Goal: Navigation & Orientation: Find specific page/section

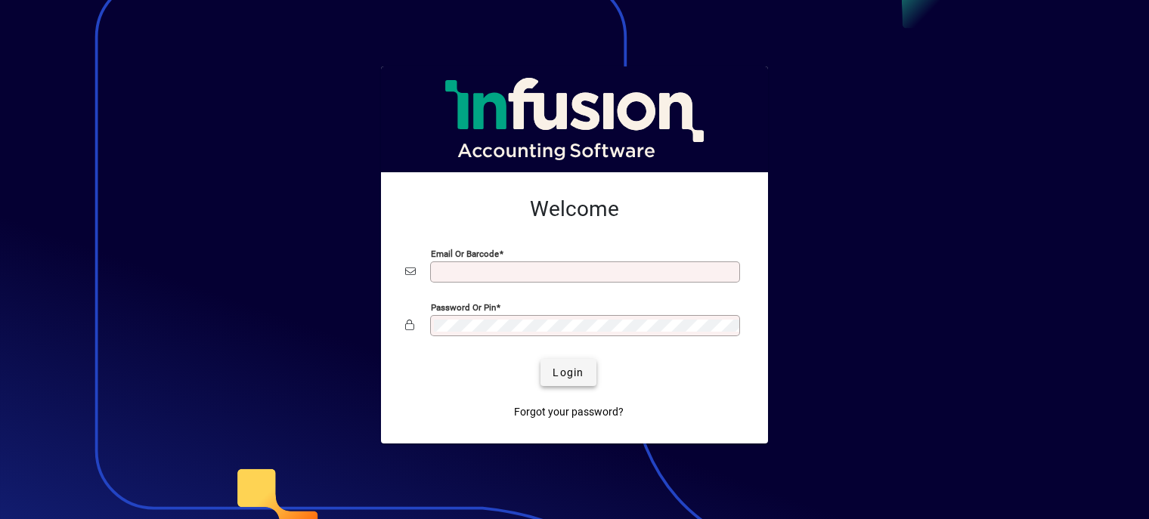
type input "**********"
click at [567, 374] on span "Login" at bounding box center [568, 373] width 31 height 16
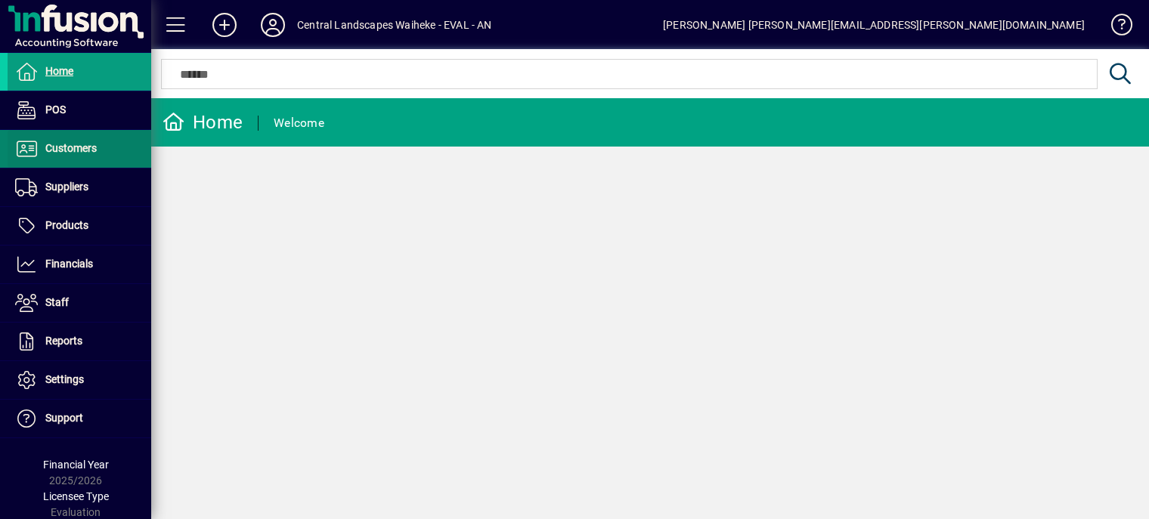
click at [74, 152] on span "Customers" at bounding box center [70, 148] width 51 height 12
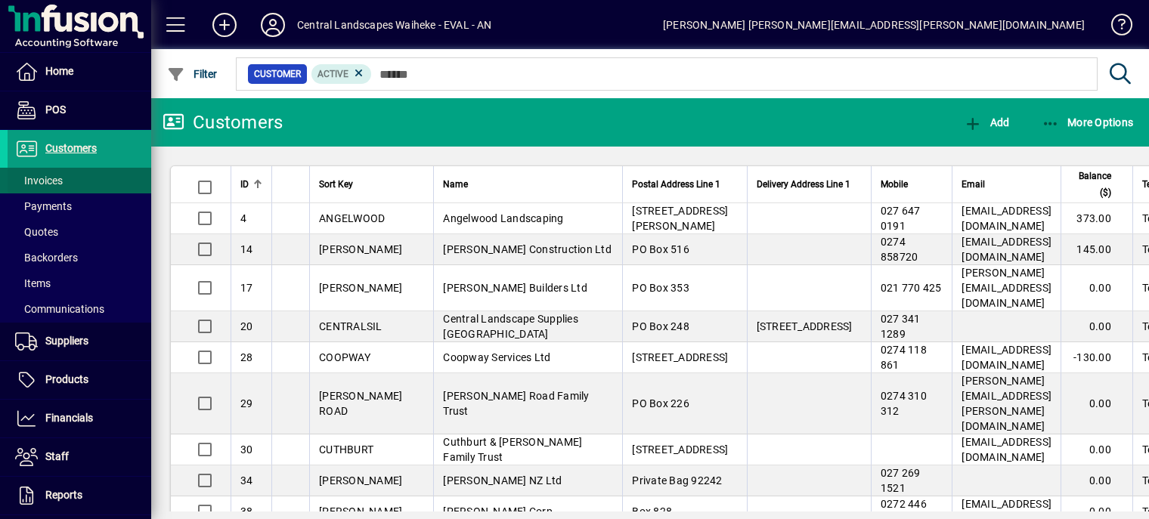
click at [48, 180] on span "Invoices" at bounding box center [39, 181] width 48 height 12
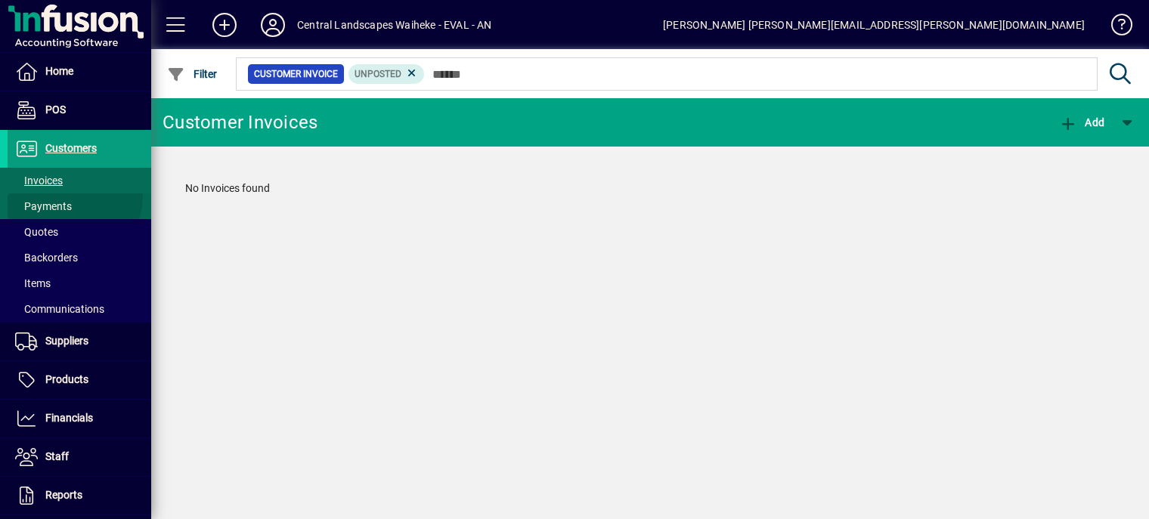
click at [45, 194] on span at bounding box center [80, 206] width 144 height 36
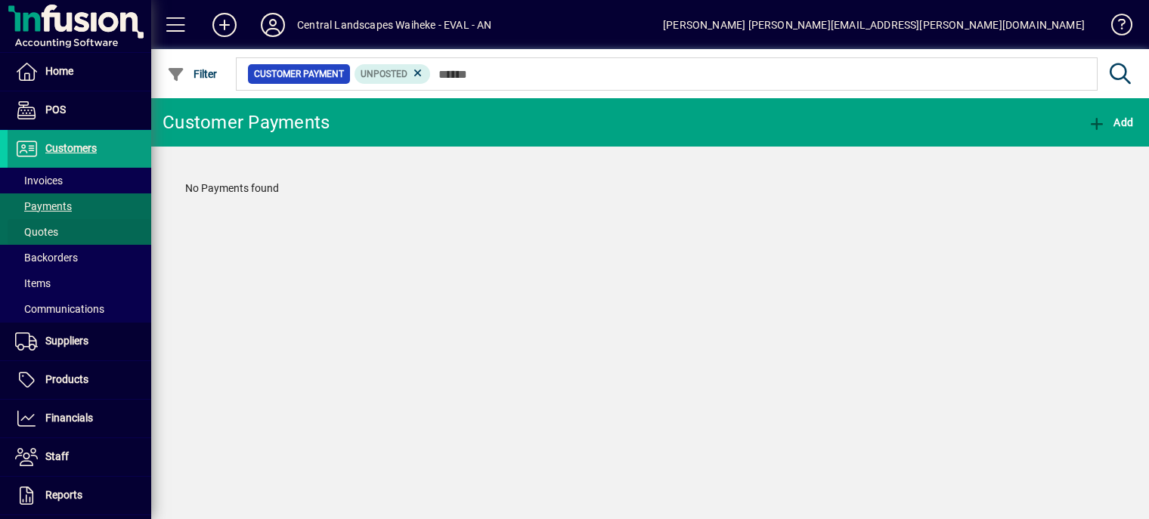
click at [45, 218] on span at bounding box center [80, 232] width 144 height 36
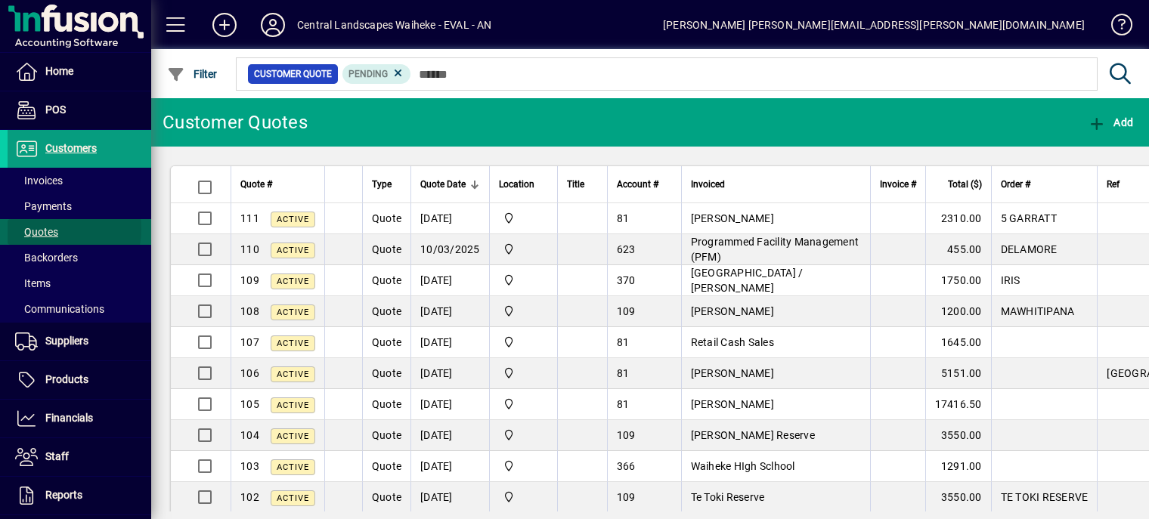
click at [48, 228] on span "Quotes" at bounding box center [36, 232] width 43 height 12
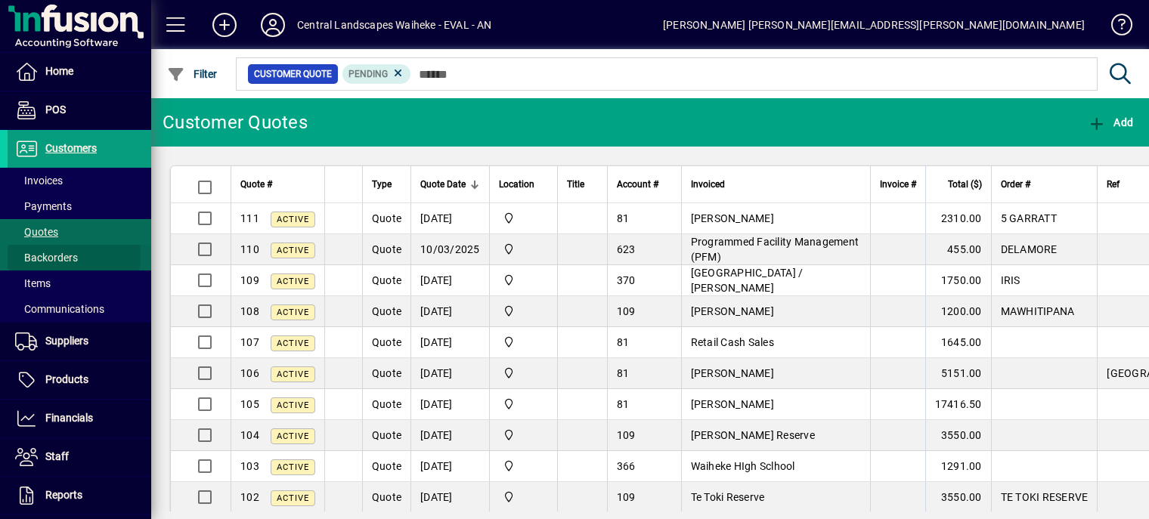
click at [45, 256] on span "Backorders" at bounding box center [46, 258] width 63 height 12
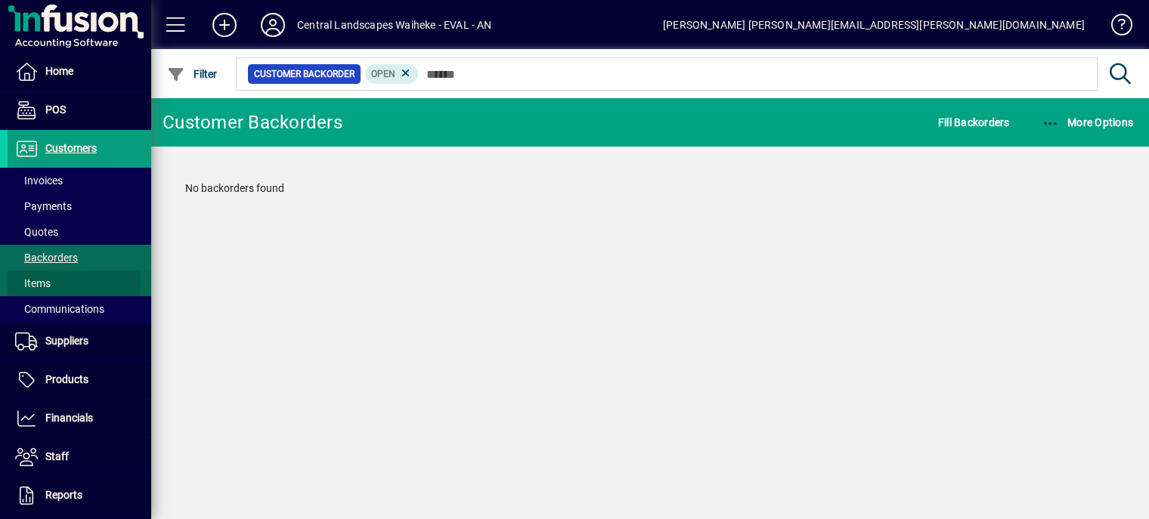
click at [36, 282] on span "Items" at bounding box center [33, 283] width 36 height 12
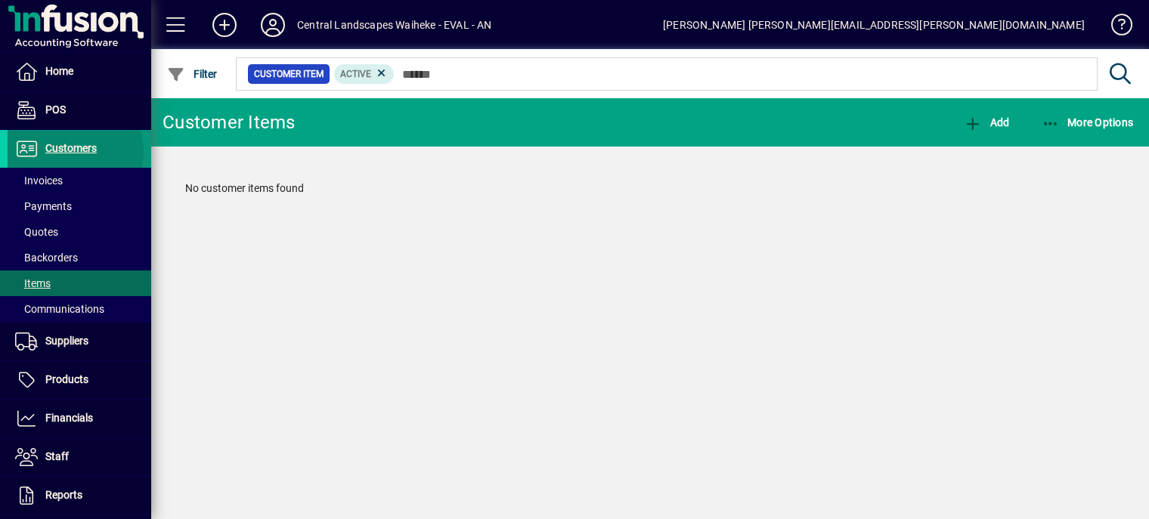
click at [68, 152] on span "Customers" at bounding box center [70, 148] width 51 height 12
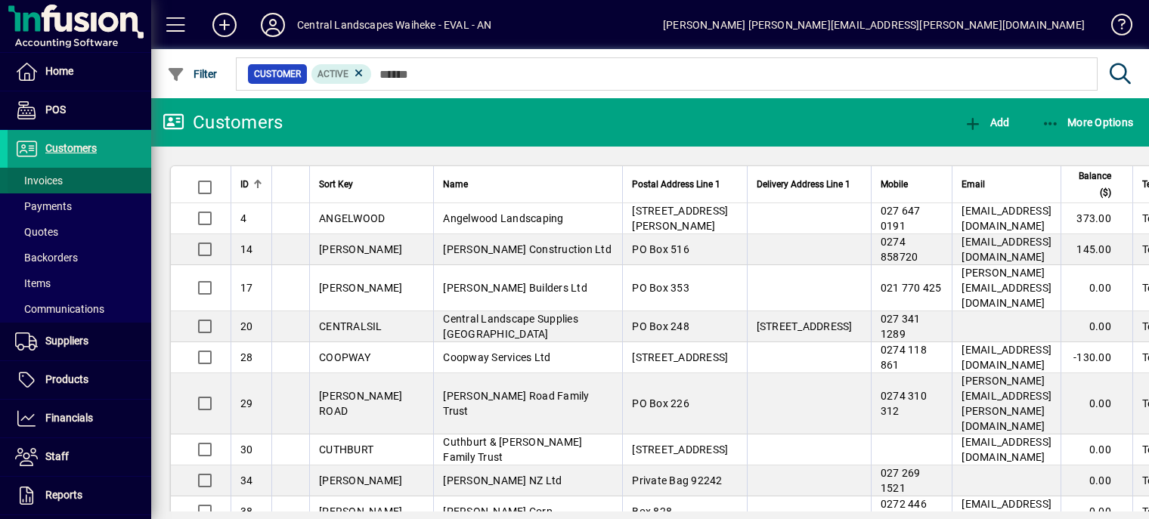
click at [47, 186] on span "Invoices" at bounding box center [39, 181] width 48 height 12
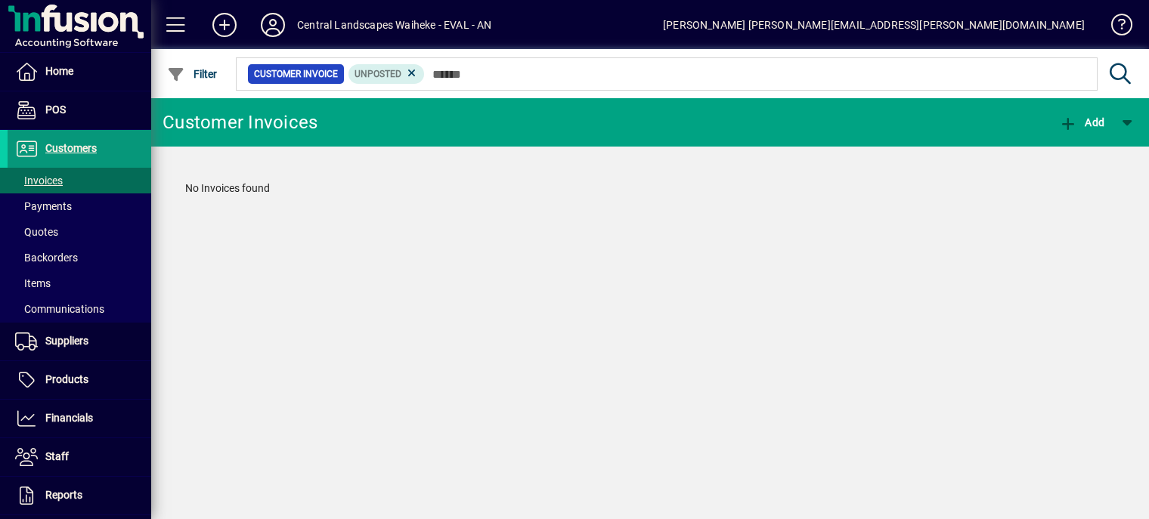
click at [68, 147] on span "Customers" at bounding box center [70, 148] width 51 height 12
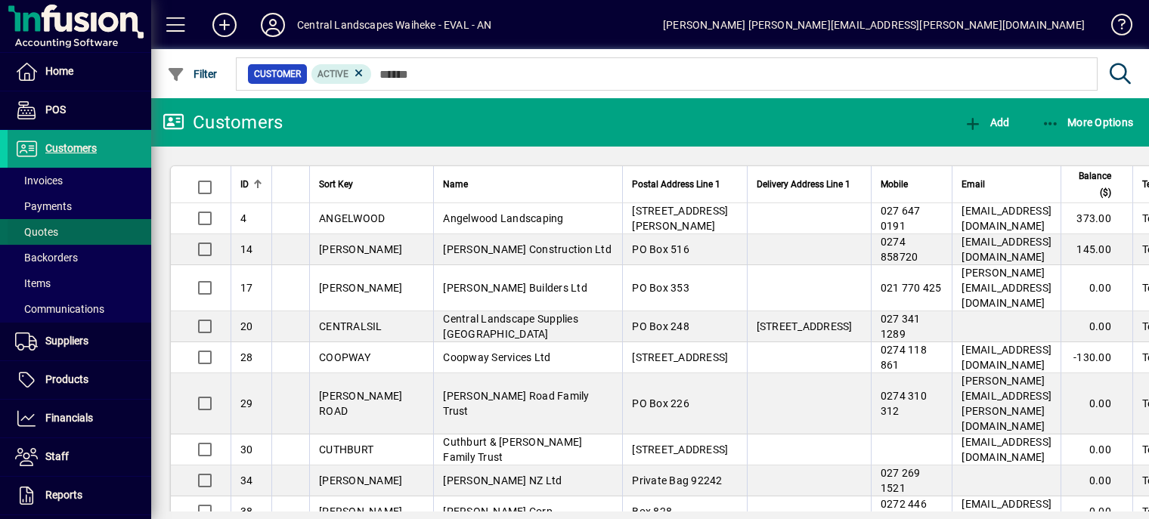
click at [63, 228] on span at bounding box center [80, 232] width 144 height 36
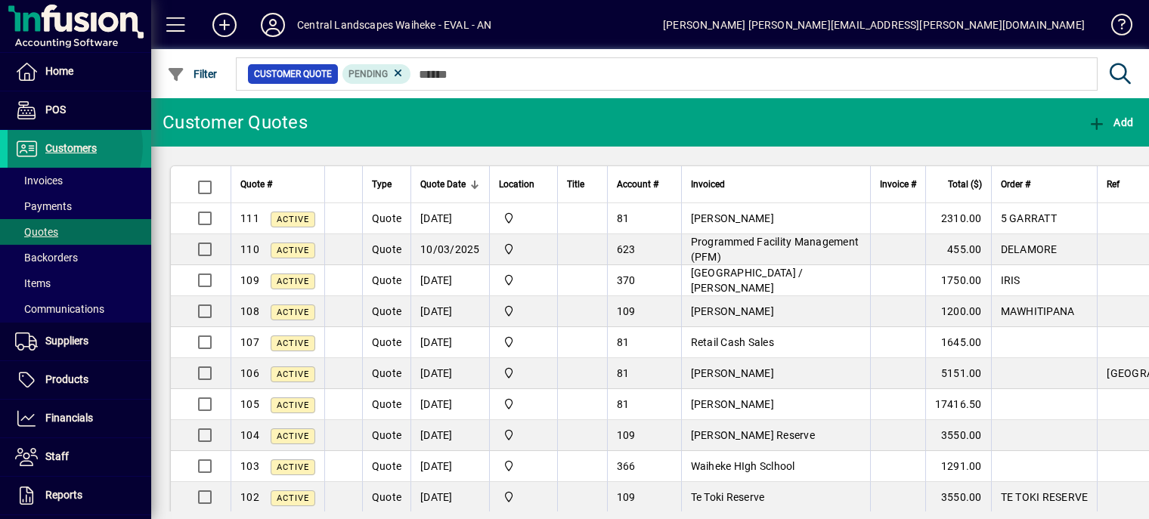
click at [60, 146] on span "Customers" at bounding box center [70, 148] width 51 height 12
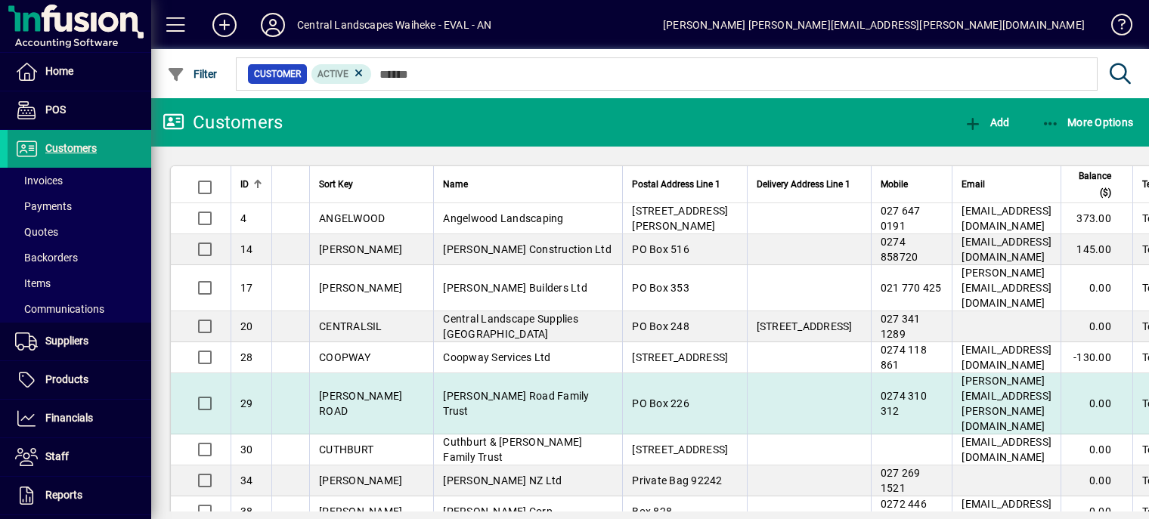
click at [448, 405] on span "Cory Road Family Trust" at bounding box center [516, 403] width 146 height 27
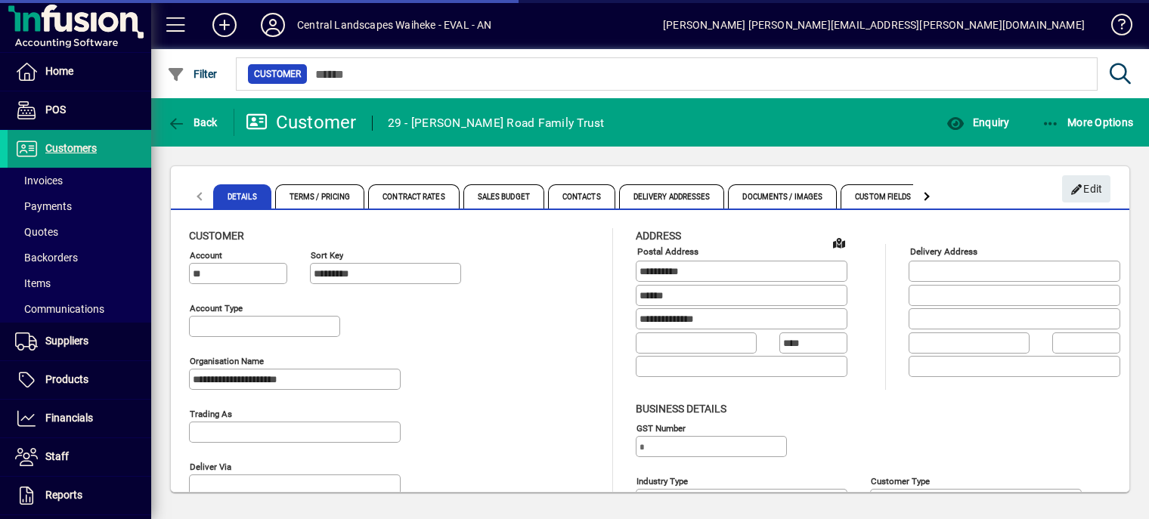
type input "**********"
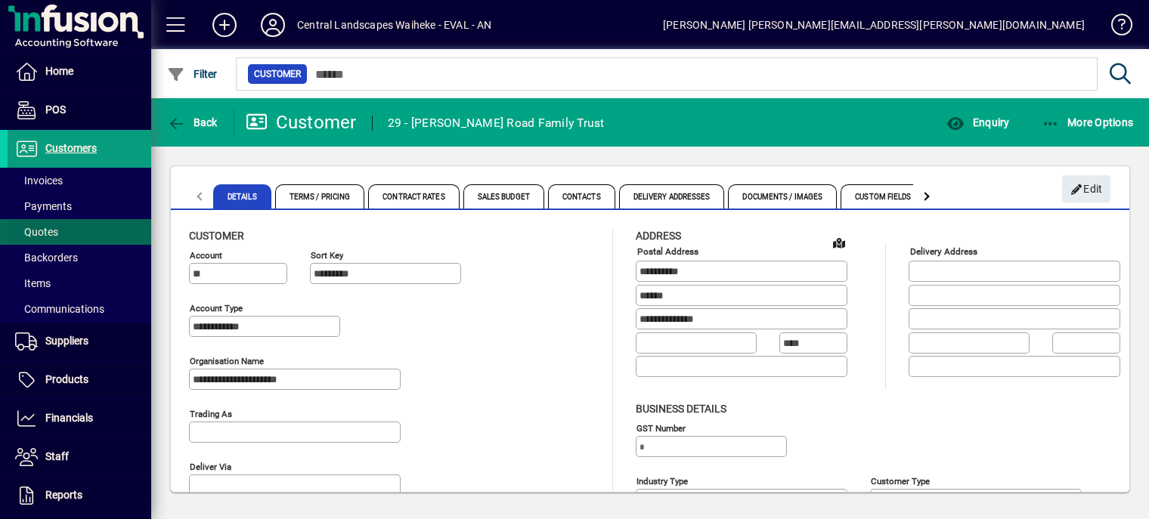
click at [60, 232] on span at bounding box center [80, 232] width 144 height 36
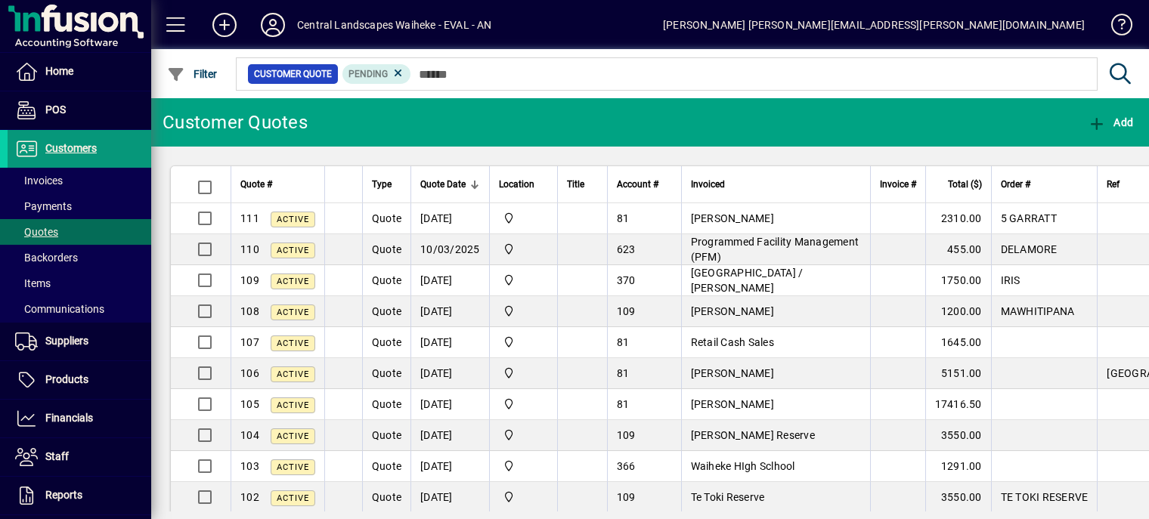
click at [60, 149] on span "Customers" at bounding box center [70, 148] width 51 height 12
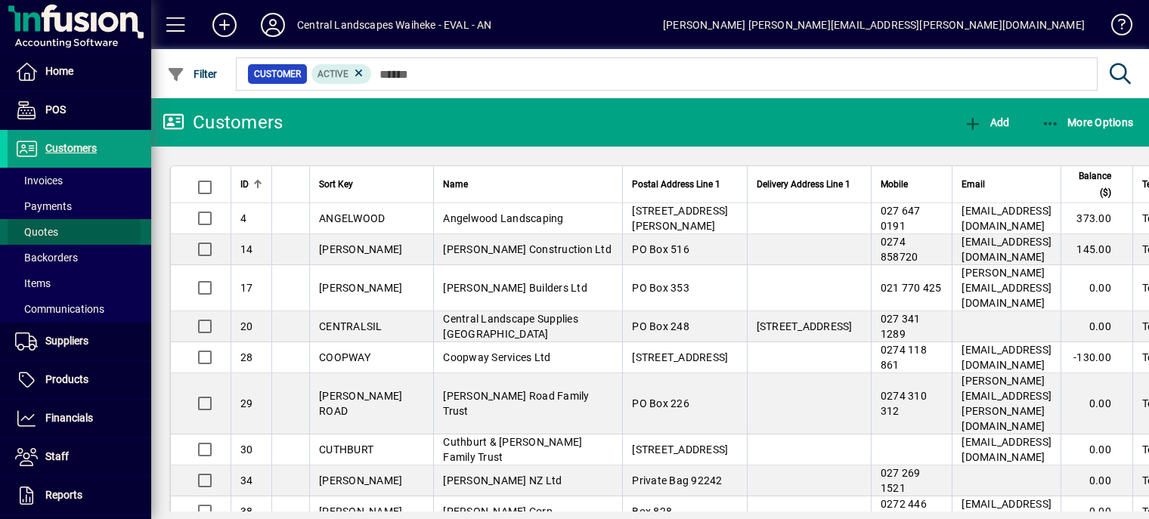
click at [37, 231] on span "Quotes" at bounding box center [36, 232] width 43 height 12
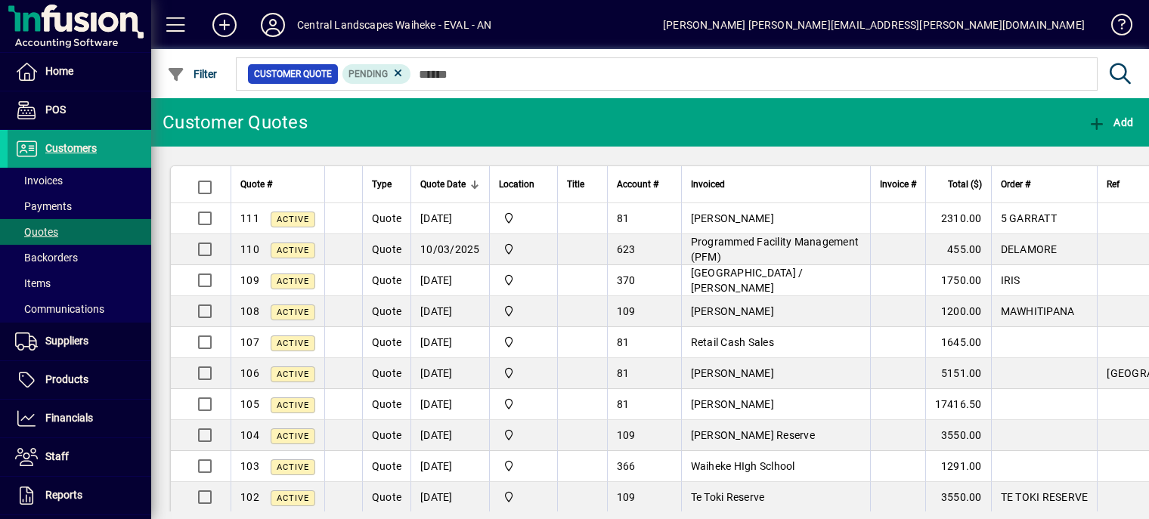
click at [264, 109] on div "Customer Quotes" at bounding box center [229, 122] width 156 height 48
click at [203, 70] on span "Filter" at bounding box center [192, 74] width 51 height 12
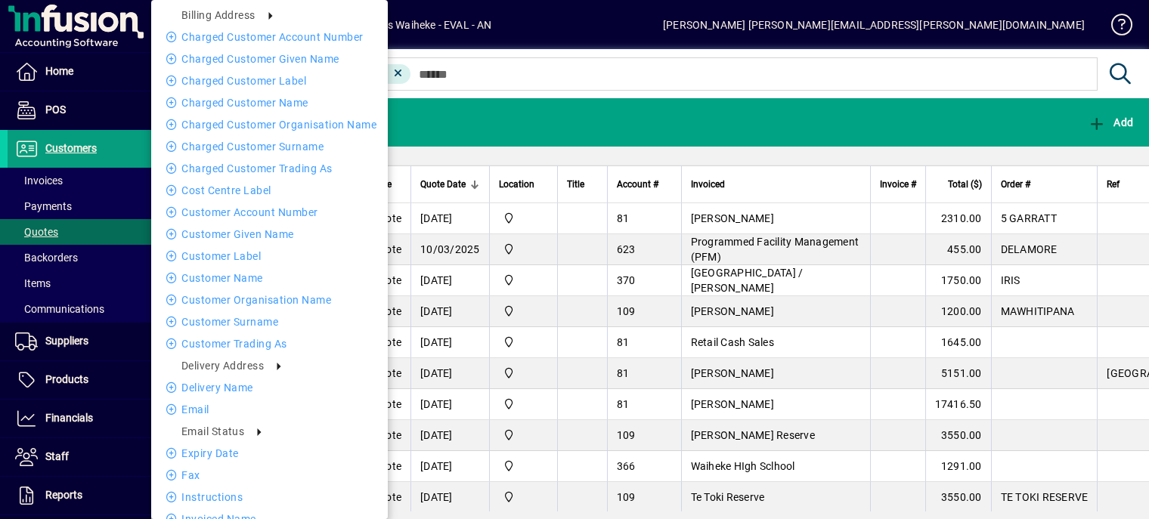
click at [781, 38] on div at bounding box center [574, 259] width 1149 height 519
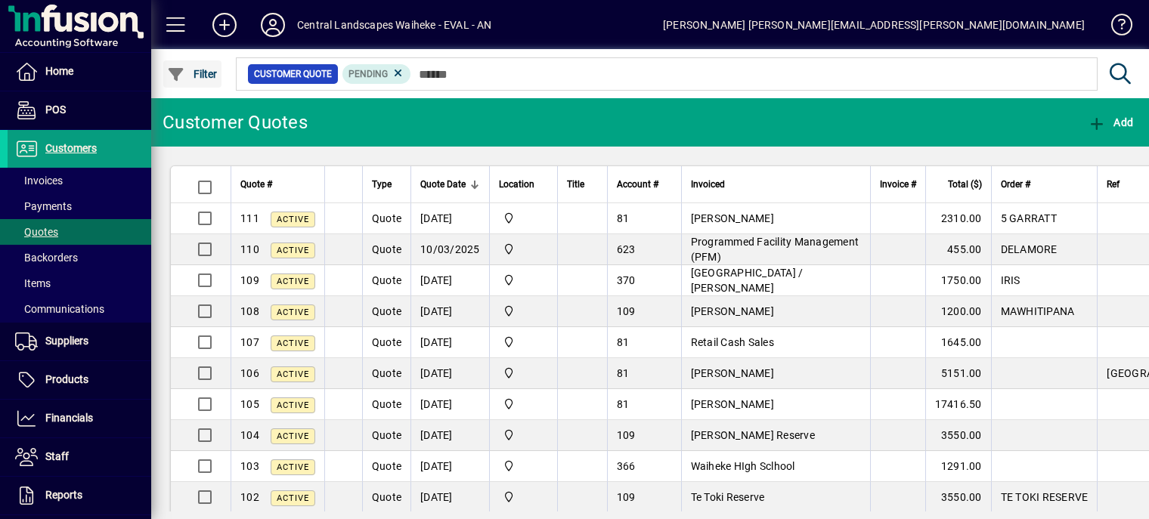
click at [178, 74] on icon "button" at bounding box center [176, 74] width 19 height 15
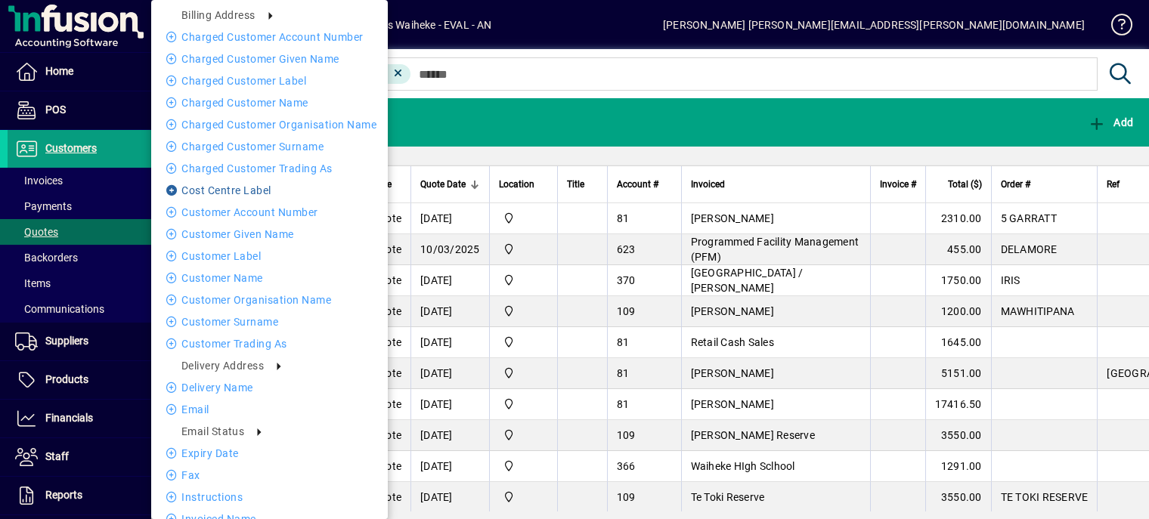
click at [227, 194] on li "Cost Centre Label" at bounding box center [269, 190] width 237 height 18
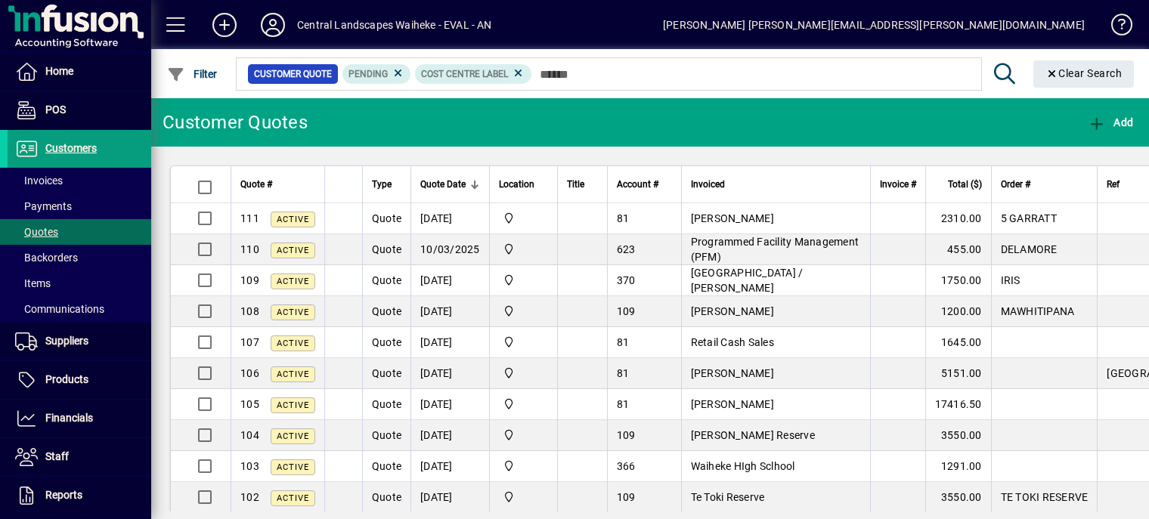
click at [999, 67] on icon at bounding box center [1005, 73] width 26 height 21
click at [396, 75] on icon at bounding box center [399, 74] width 14 height 14
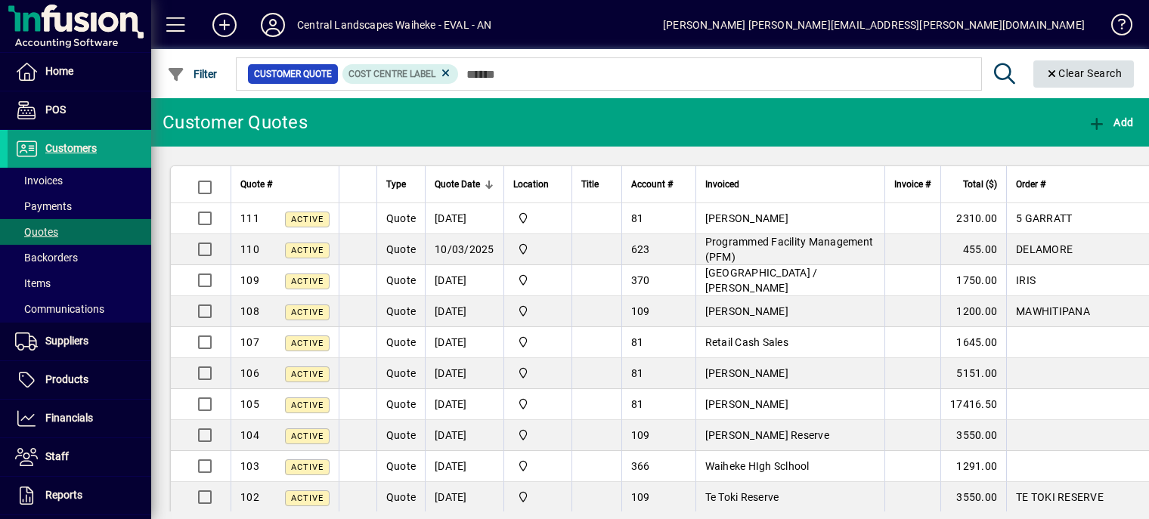
click at [1048, 78] on icon "Clear" at bounding box center [1052, 74] width 14 height 11
click at [1123, 75] on icon at bounding box center [1120, 73] width 26 height 21
click at [1118, 72] on icon at bounding box center [1120, 73] width 26 height 21
click at [255, 130] on div "Customer Quotes" at bounding box center [235, 122] width 145 height 24
click at [1085, 30] on div at bounding box center [1107, 24] width 45 height 55
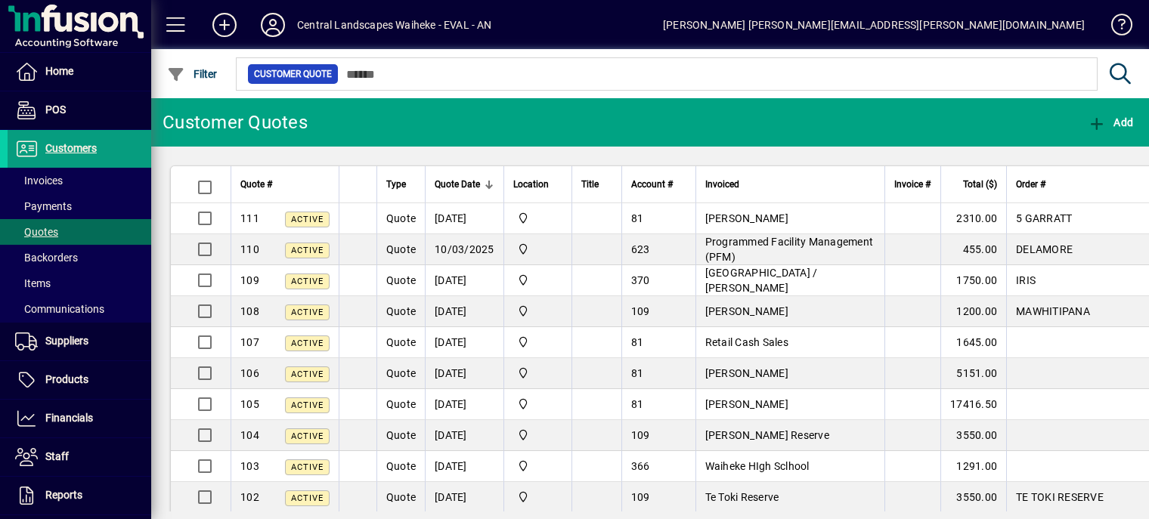
click at [330, 26] on div "Central Landscapes Waiheke - EVAL - AN" at bounding box center [394, 25] width 195 height 24
click at [1125, 20] on span at bounding box center [1115, 28] width 36 height 36
click at [1037, 25] on div "Gargi Palande gargi.palande@centrallandscapes.co.nz" at bounding box center [874, 25] width 422 height 24
click at [354, 26] on div "Central Landscapes Waiheke - EVAL - AN" at bounding box center [394, 25] width 195 height 24
click at [281, 26] on icon at bounding box center [273, 25] width 30 height 24
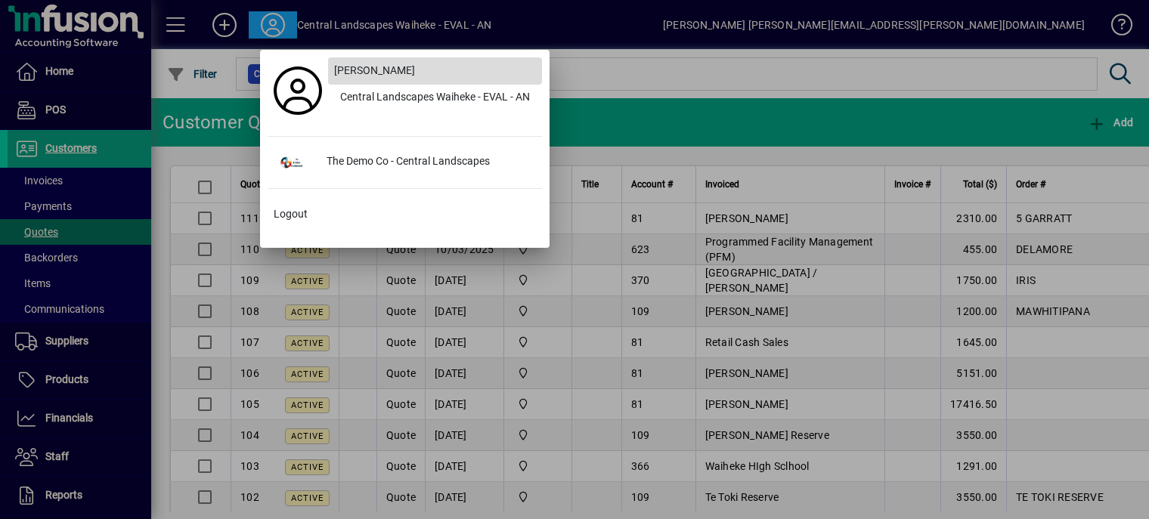
click at [357, 73] on span "Gargi Palande" at bounding box center [374, 71] width 81 height 16
